Goal: Task Accomplishment & Management: Use online tool/utility

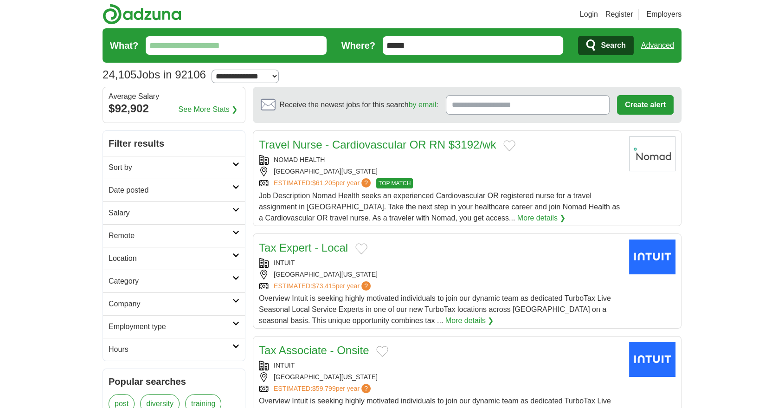
click at [262, 46] on input "What?" at bounding box center [236, 45] width 181 height 19
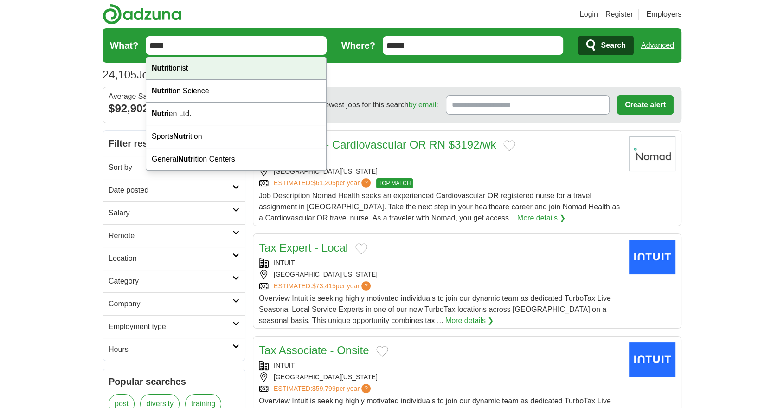
click at [230, 88] on div "Nutr ition Science" at bounding box center [236, 91] width 180 height 23
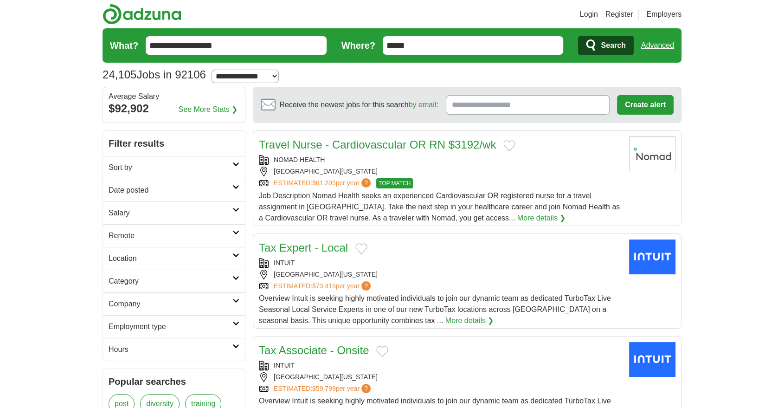
click at [208, 42] on input "**********" at bounding box center [236, 45] width 181 height 19
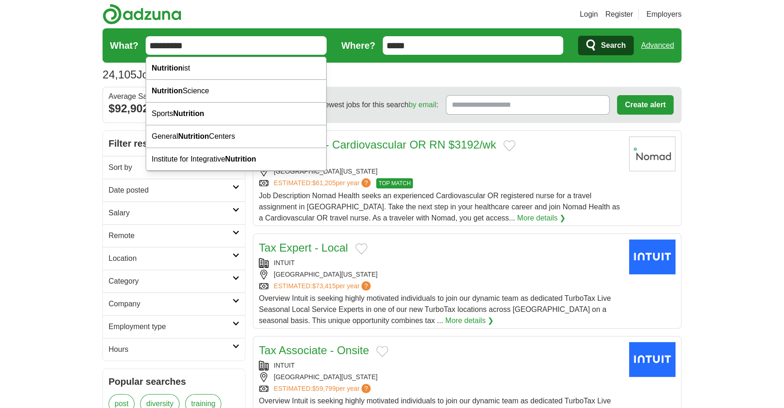
type input "*********"
click at [387, 80] on div "**********" at bounding box center [391, 74] width 579 height 17
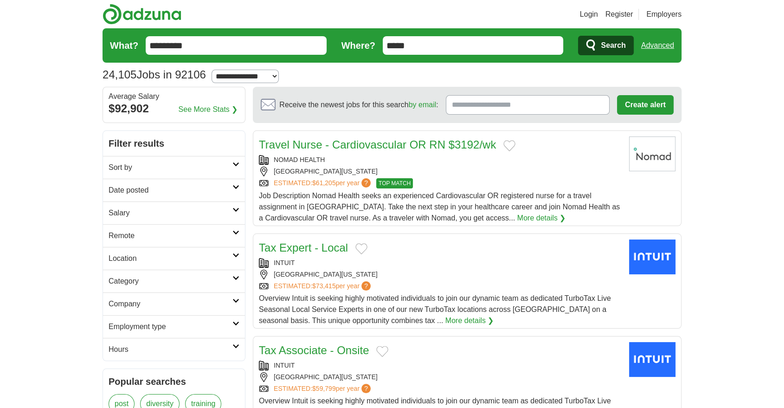
click at [616, 50] on span "Search" at bounding box center [613, 45] width 25 height 19
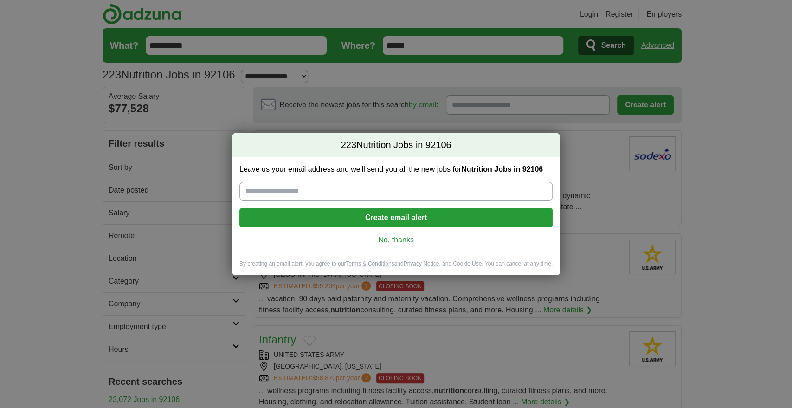
click at [404, 248] on div "Leave us your email address and we'll send you all the new jobs for Nutrition J…" at bounding box center [396, 208] width 328 height 103
click at [404, 244] on link "No, thanks" at bounding box center [396, 240] width 298 height 10
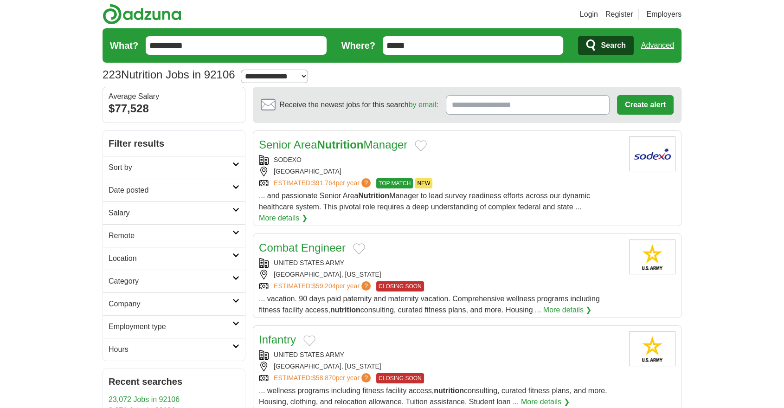
scroll to position [103, 0]
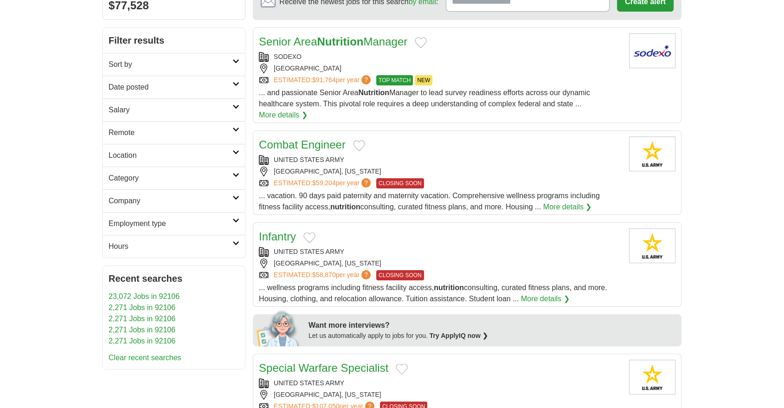
click at [179, 134] on h2 "Remote" at bounding box center [171, 132] width 124 height 11
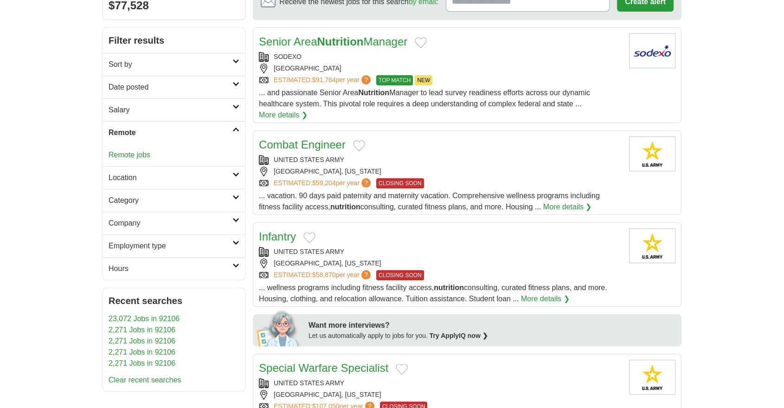
click at [147, 153] on link "Remote jobs" at bounding box center [130, 155] width 42 height 8
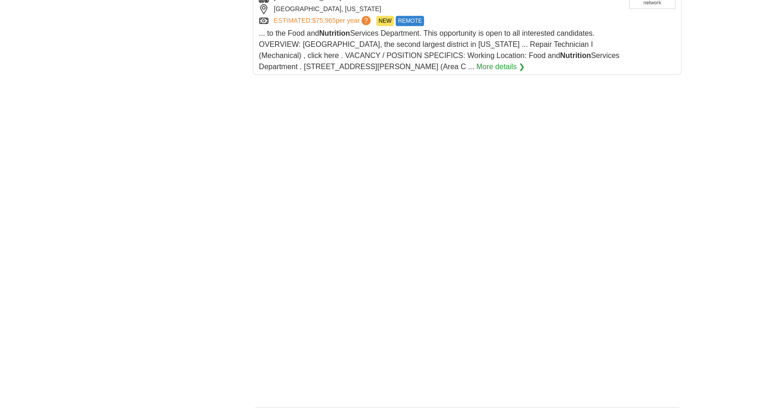
scroll to position [1443, 0]
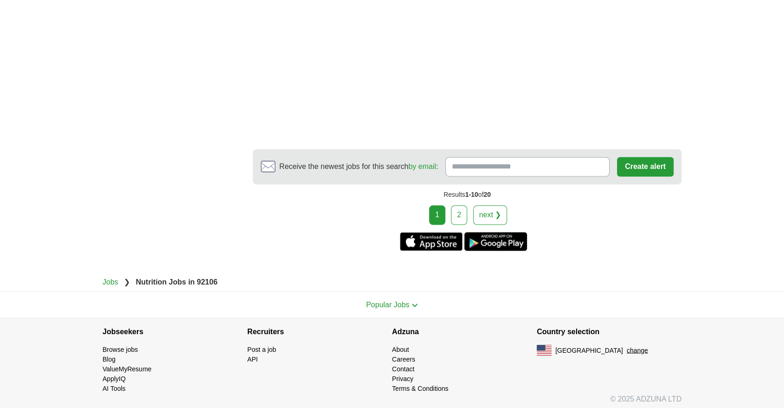
click at [459, 214] on link "2" at bounding box center [459, 214] width 16 height 19
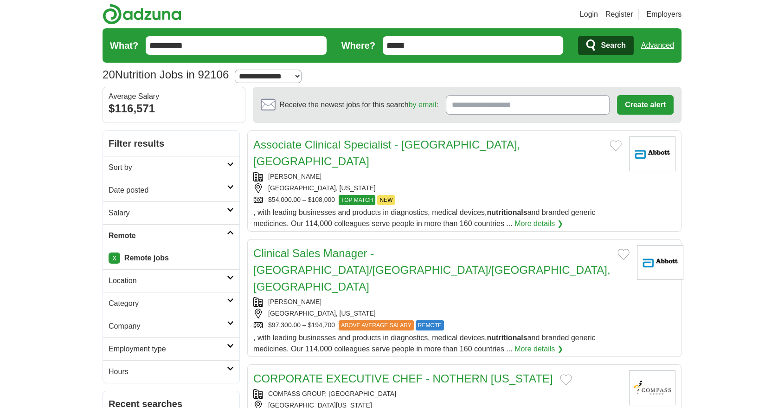
click at [401, 47] on input "*****" at bounding box center [473, 45] width 181 height 19
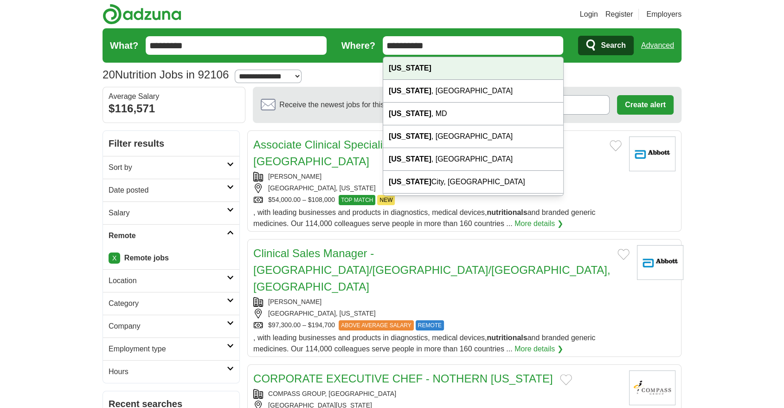
click at [423, 68] on div "[US_STATE]" at bounding box center [473, 68] width 180 height 23
type input "**********"
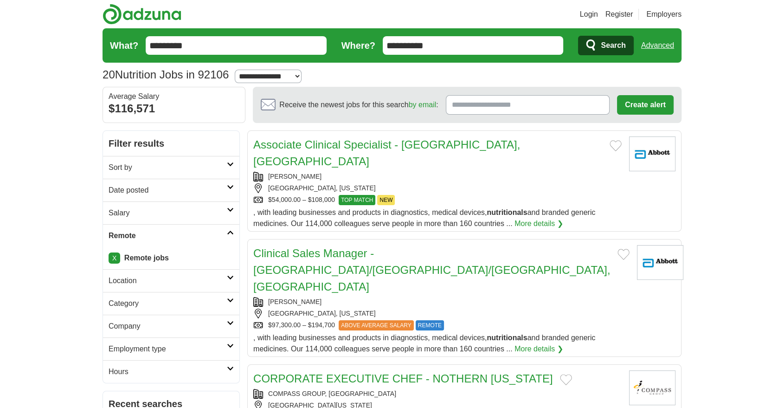
click at [594, 37] on button "Search" at bounding box center [605, 45] width 55 height 19
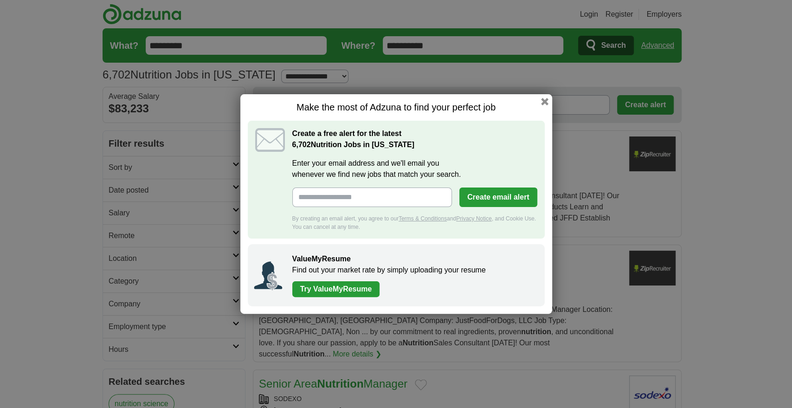
click at [540, 102] on h1 "Make the most of Adzuna to find your perfect job" at bounding box center [396, 108] width 297 height 12
click at [542, 102] on button "button" at bounding box center [544, 101] width 10 height 10
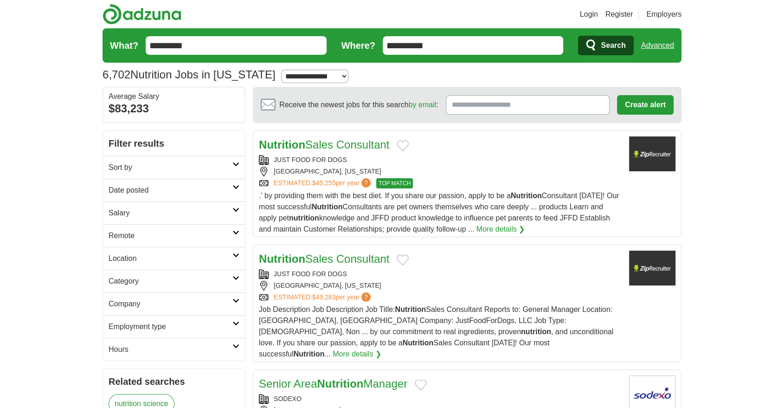
click at [174, 235] on h2 "Remote" at bounding box center [171, 235] width 124 height 11
click at [133, 258] on link "Remote jobs" at bounding box center [130, 258] width 42 height 8
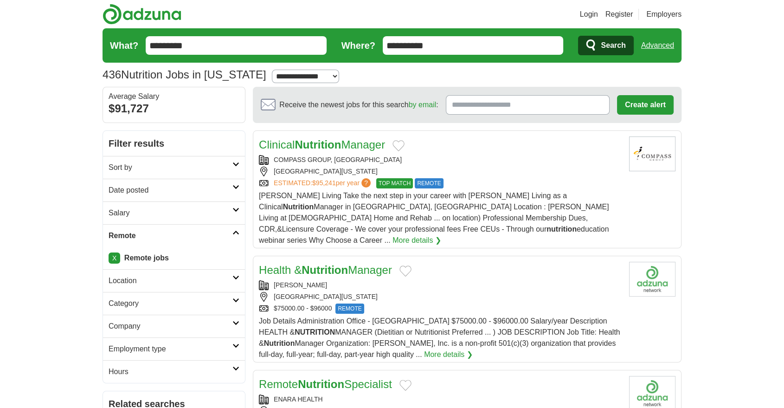
scroll to position [51, 0]
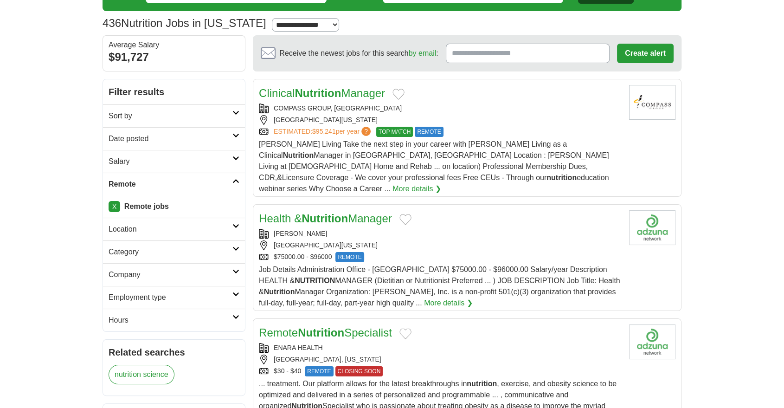
click at [173, 144] on link "Date posted" at bounding box center [174, 138] width 142 height 23
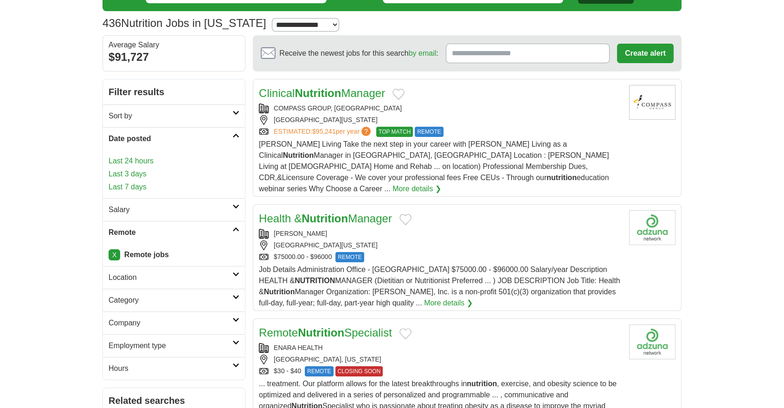
click at [176, 139] on h2 "Date posted" at bounding box center [171, 138] width 124 height 11
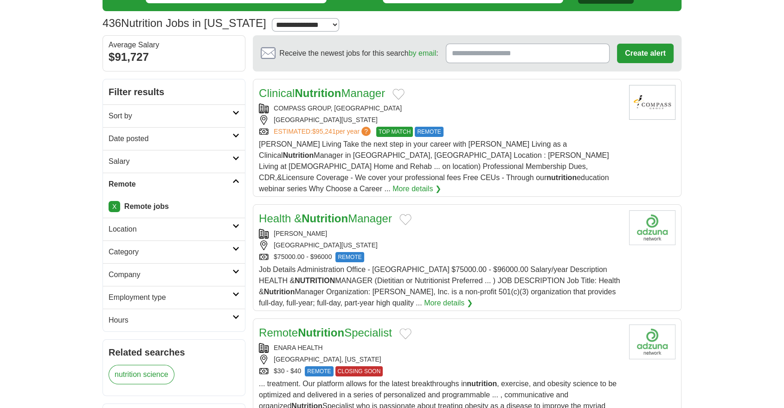
click at [161, 229] on h2 "Location" at bounding box center [171, 229] width 124 height 11
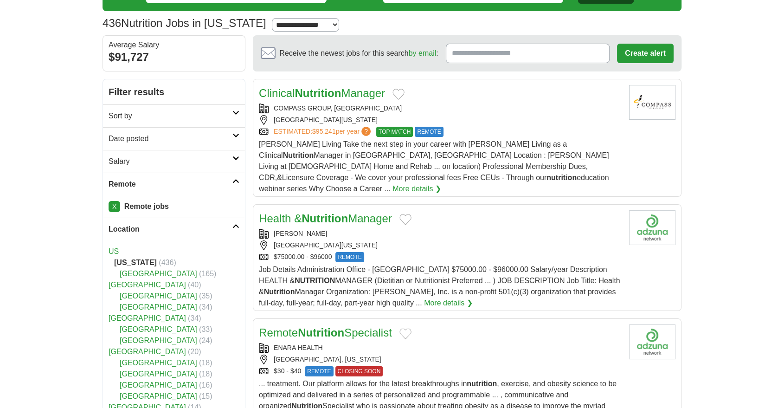
click at [161, 229] on h2 "Location" at bounding box center [171, 229] width 124 height 11
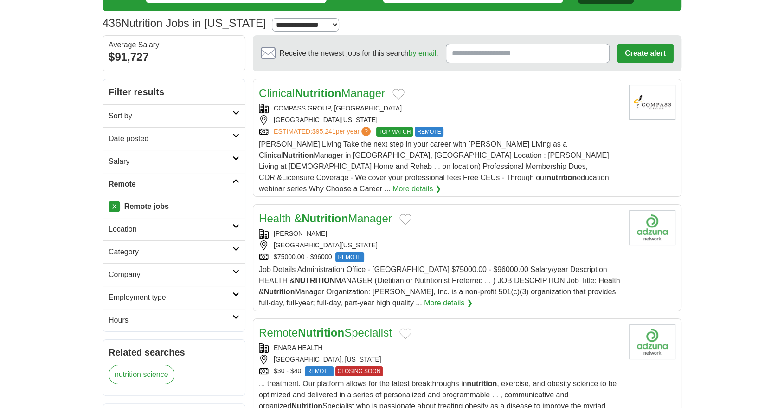
click at [160, 249] on h2 "Category" at bounding box center [171, 251] width 124 height 11
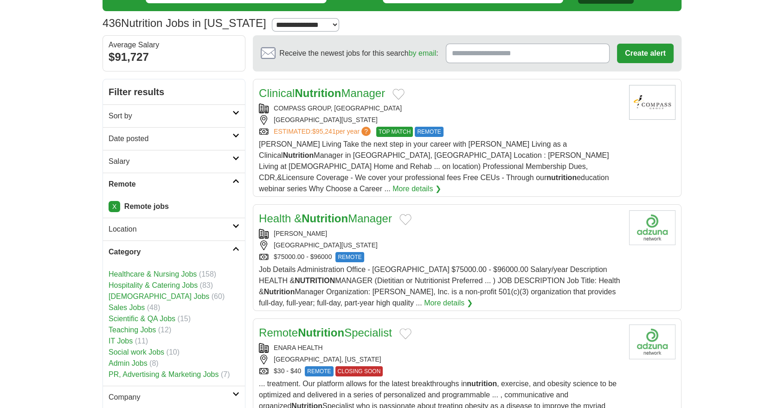
click at [160, 249] on h2 "Category" at bounding box center [171, 251] width 124 height 11
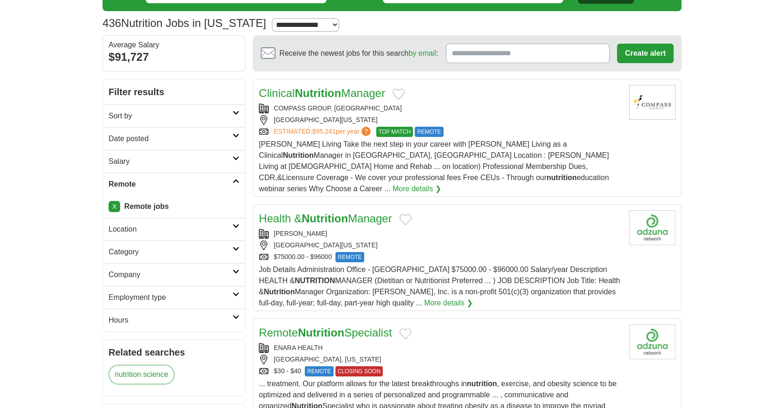
scroll to position [103, 0]
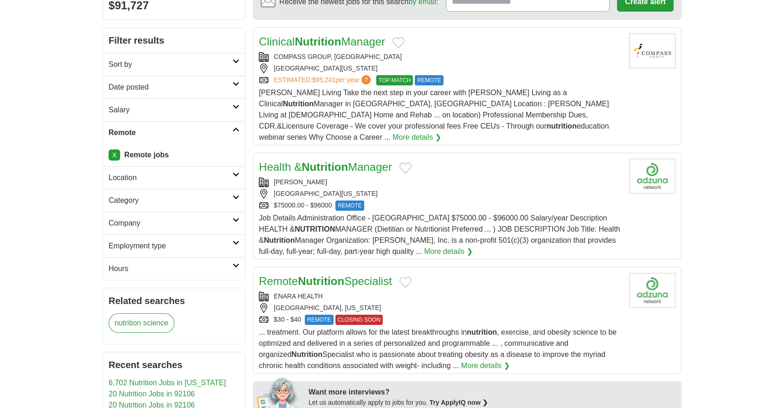
click at [160, 244] on h2 "Employment type" at bounding box center [171, 245] width 124 height 11
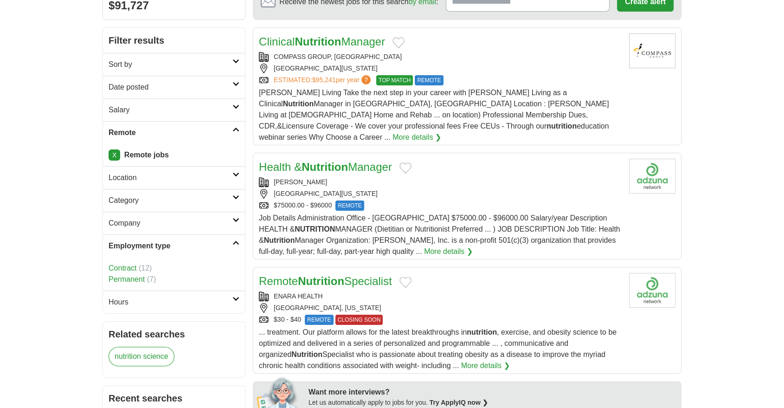
click at [160, 244] on h2 "Employment type" at bounding box center [171, 245] width 124 height 11
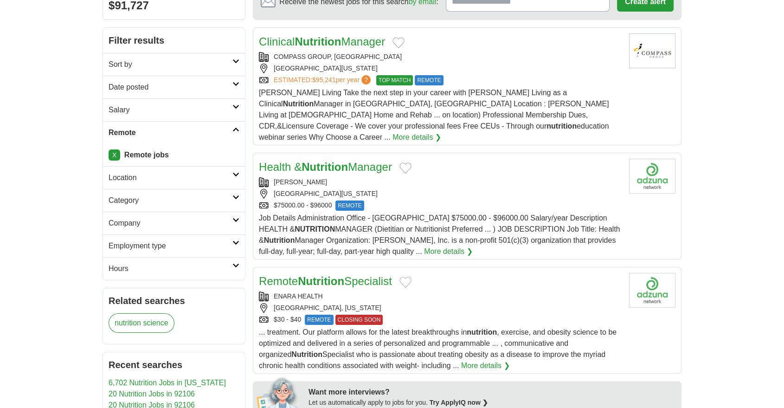
click at [171, 218] on h2 "Company" at bounding box center [171, 223] width 124 height 11
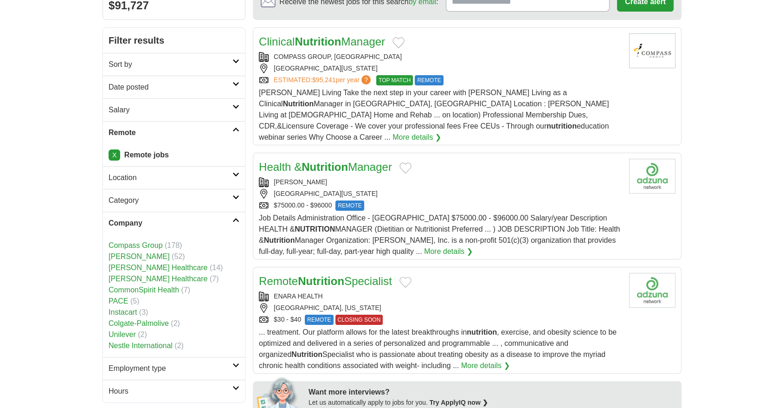
click at [171, 218] on h2 "Company" at bounding box center [171, 223] width 124 height 11
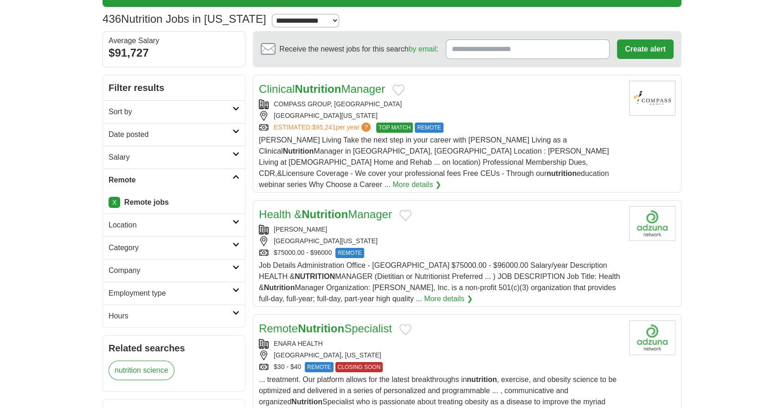
scroll to position [0, 0]
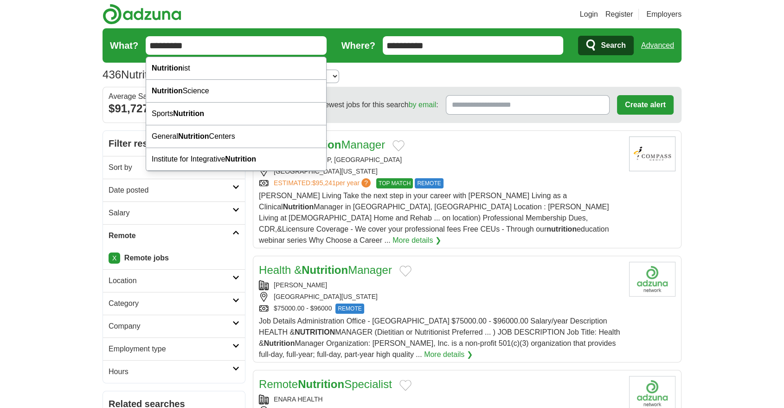
click at [275, 50] on input "*********" at bounding box center [236, 45] width 181 height 19
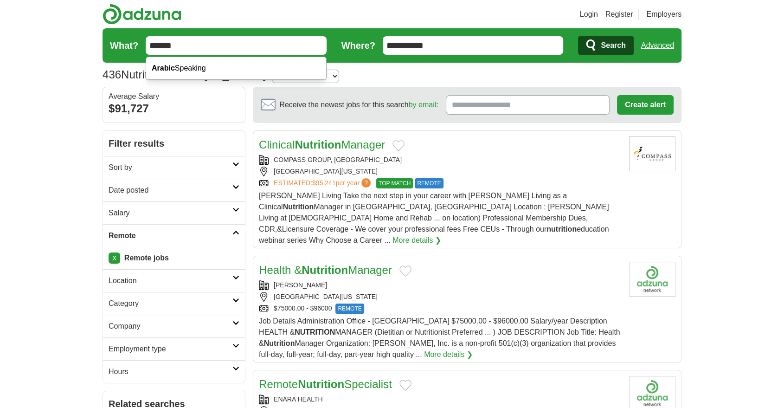
type input "******"
click at [624, 48] on span "Search" at bounding box center [613, 45] width 25 height 19
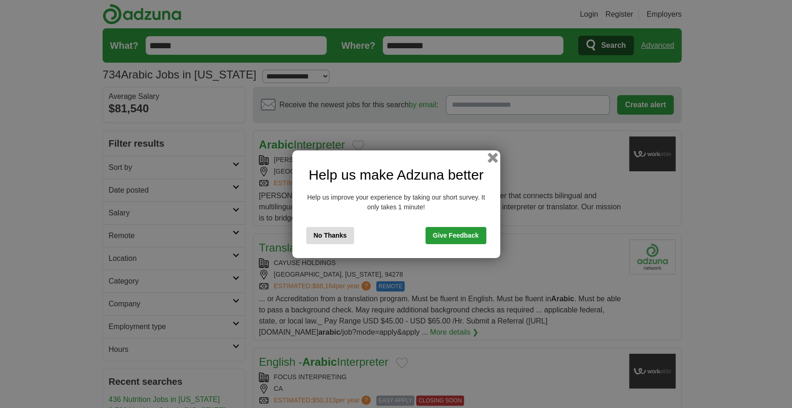
click at [493, 157] on button "button" at bounding box center [492, 157] width 10 height 10
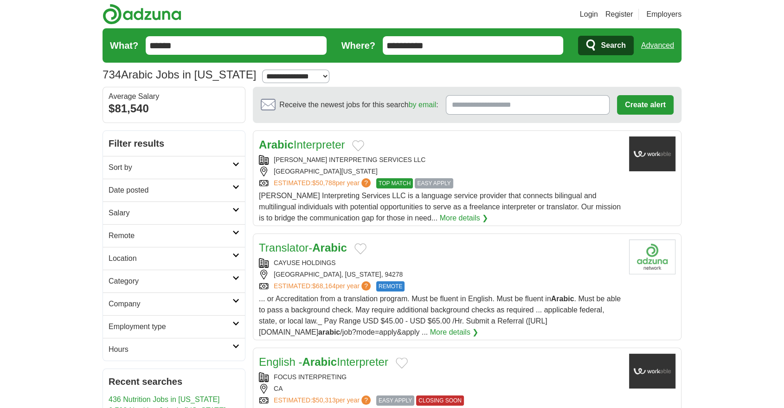
click at [134, 233] on h2 "Remote" at bounding box center [171, 235] width 124 height 11
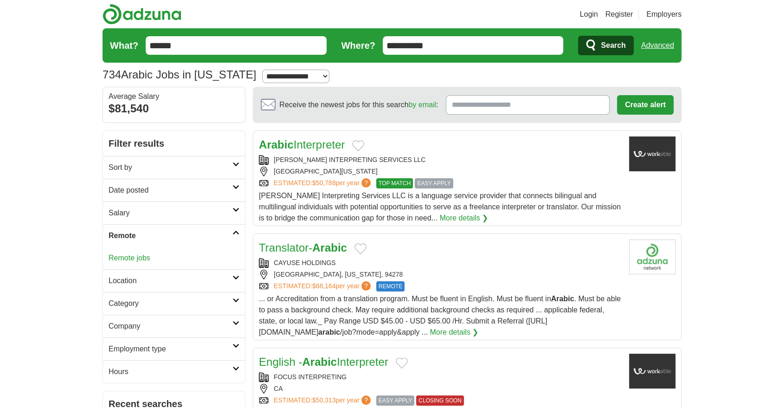
click at [128, 256] on link "Remote jobs" at bounding box center [130, 258] width 42 height 8
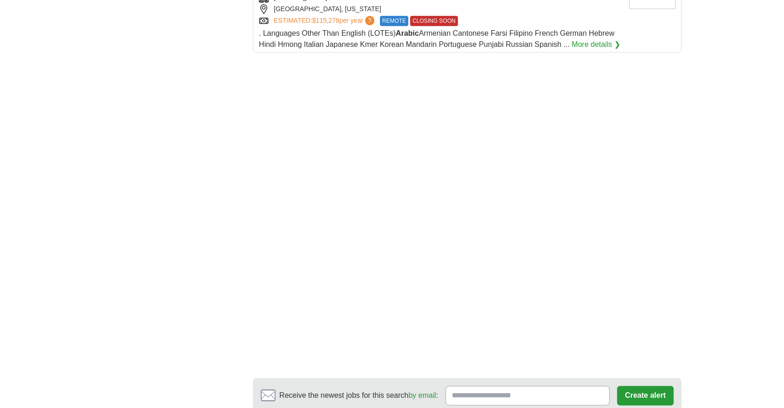
scroll to position [1339, 0]
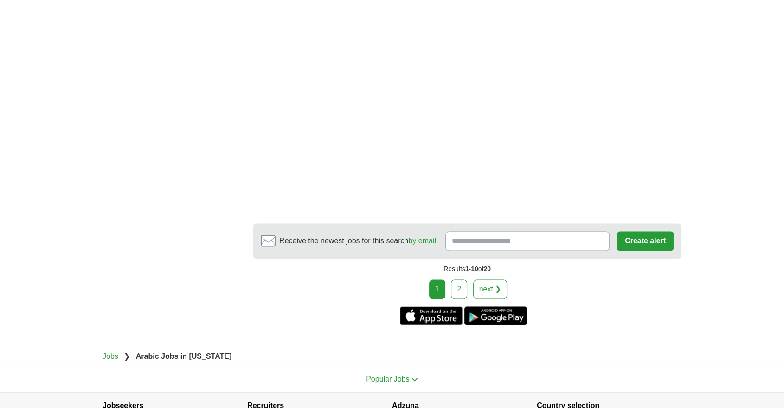
click at [455, 279] on link "2" at bounding box center [459, 288] width 16 height 19
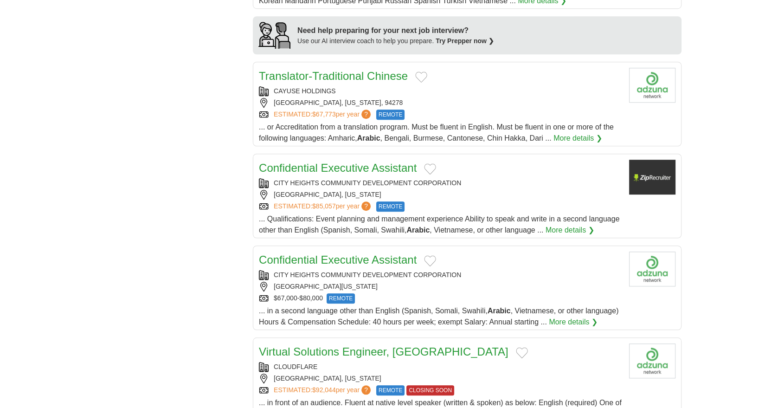
scroll to position [824, 0]
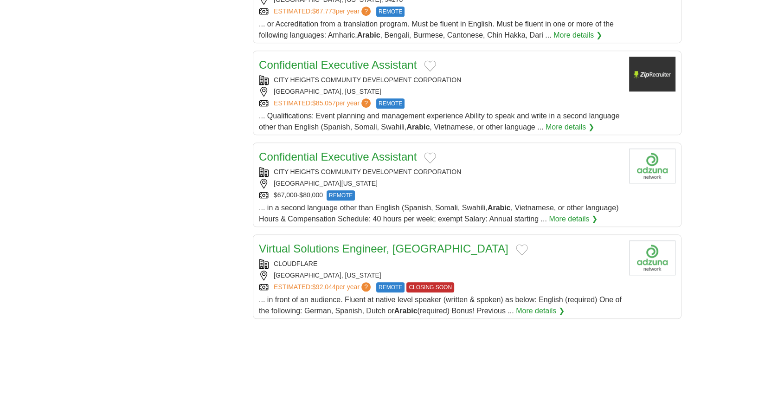
click at [391, 64] on link "Confidential Executive Assistant" at bounding box center [338, 64] width 158 height 13
